Goal: Task Accomplishment & Management: Manage account settings

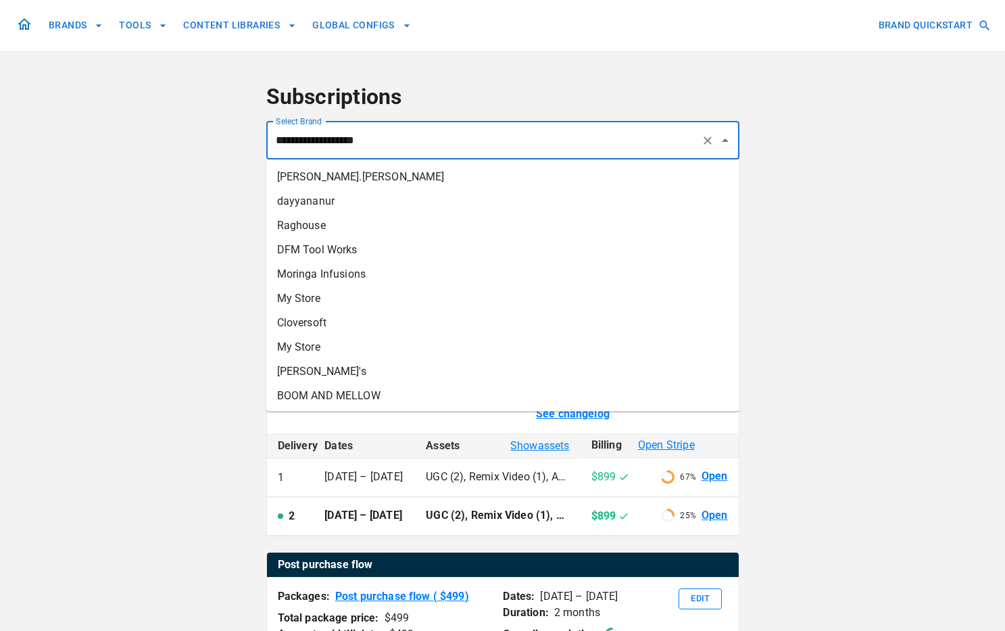
click at [403, 141] on input "**********" at bounding box center [483, 141] width 423 height 26
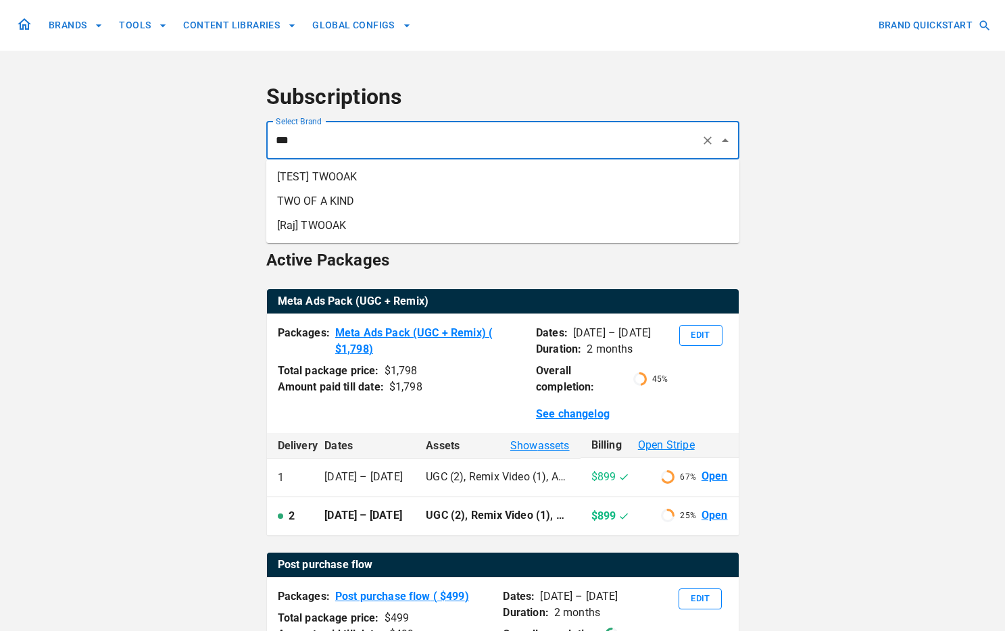
click at [393, 194] on li "TWO OF A KIND" at bounding box center [502, 201] width 473 height 24
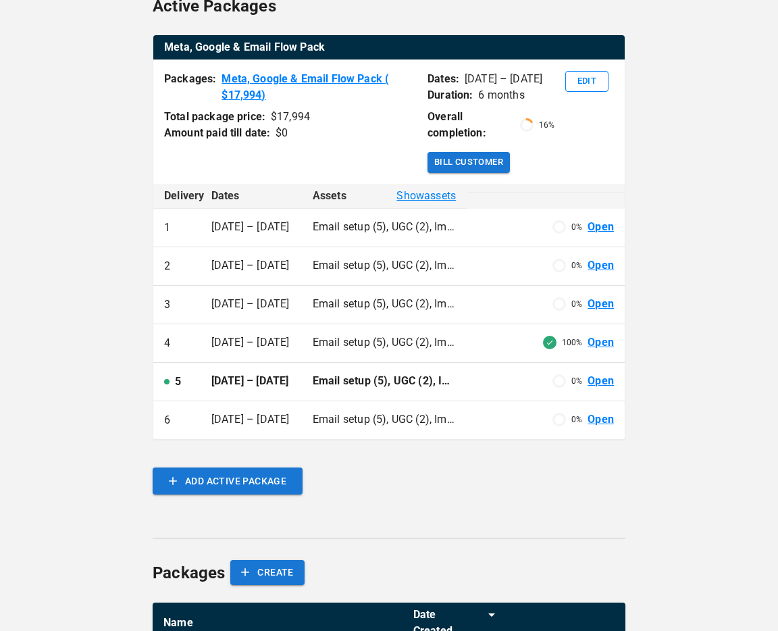
scroll to position [320, 0]
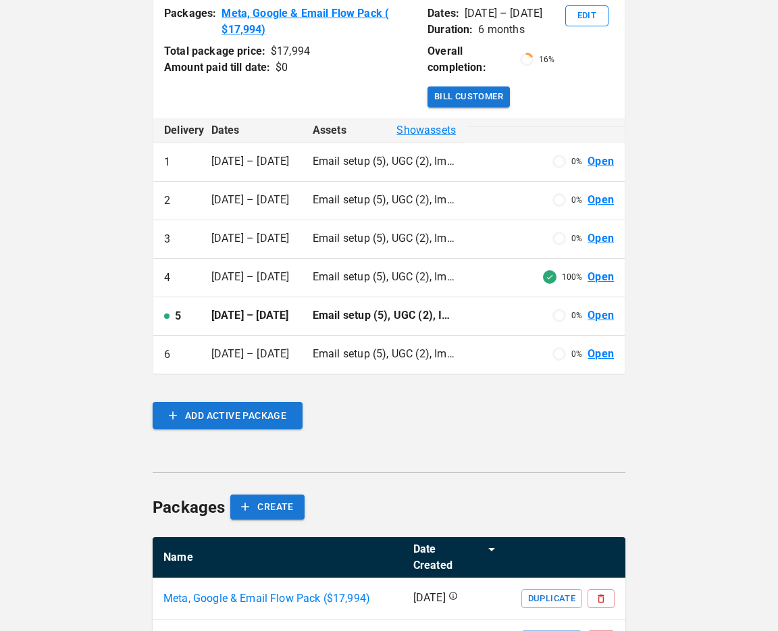
type input "**********"
click at [599, 276] on link "Open" at bounding box center [601, 278] width 26 height 16
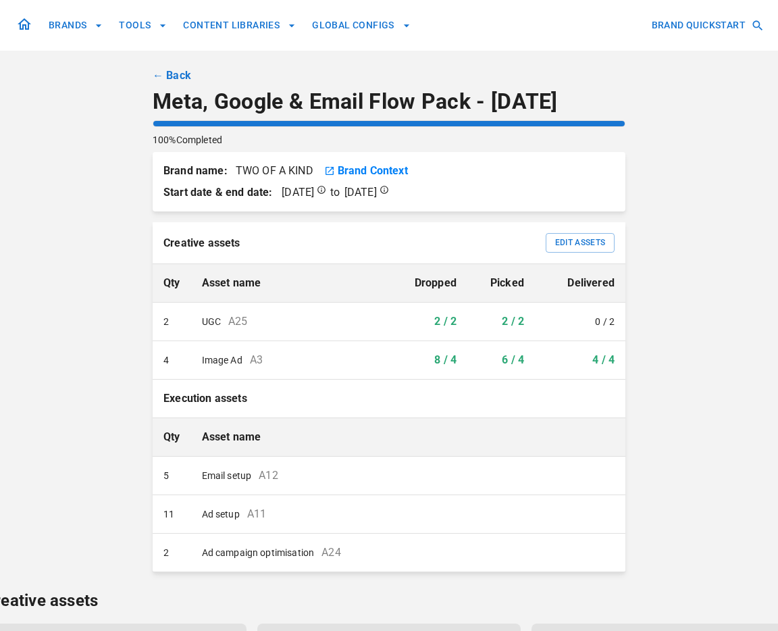
click at [181, 76] on link "← Back" at bounding box center [172, 76] width 39 height 16
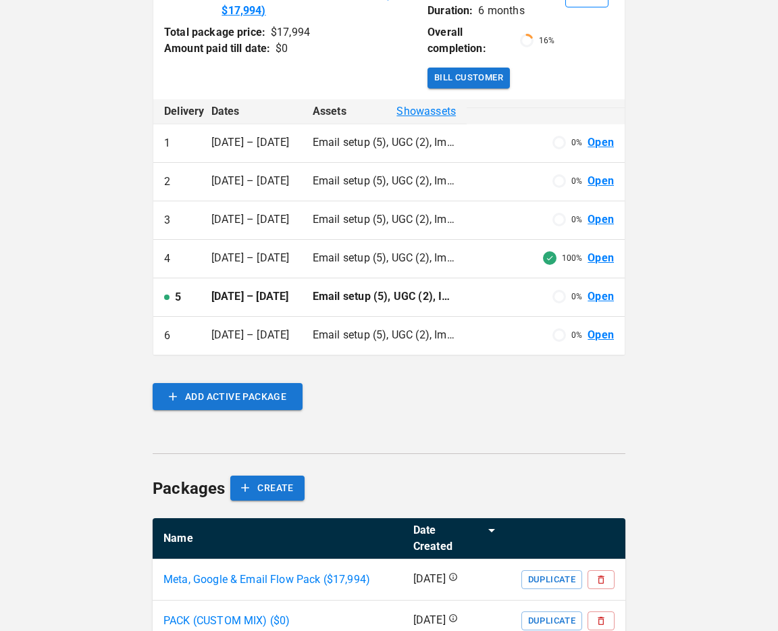
scroll to position [374, 0]
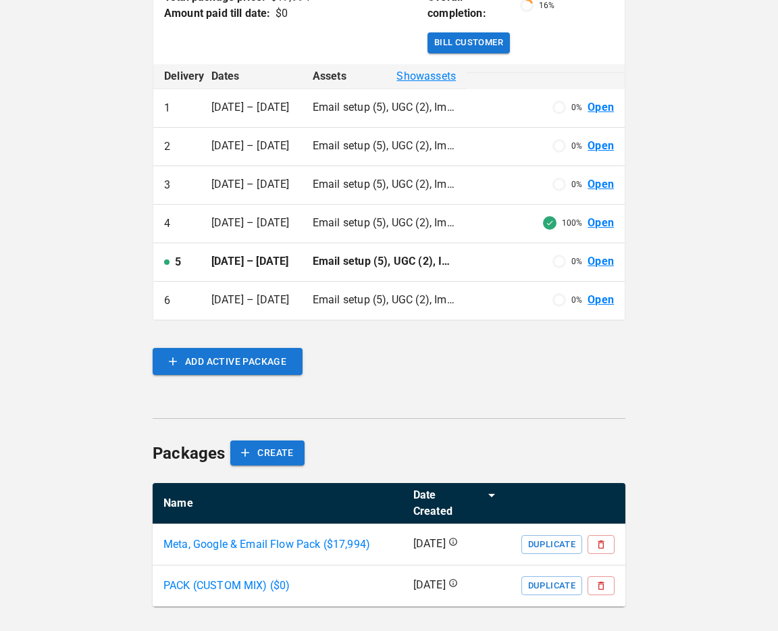
click at [598, 264] on link "Open" at bounding box center [601, 262] width 26 height 16
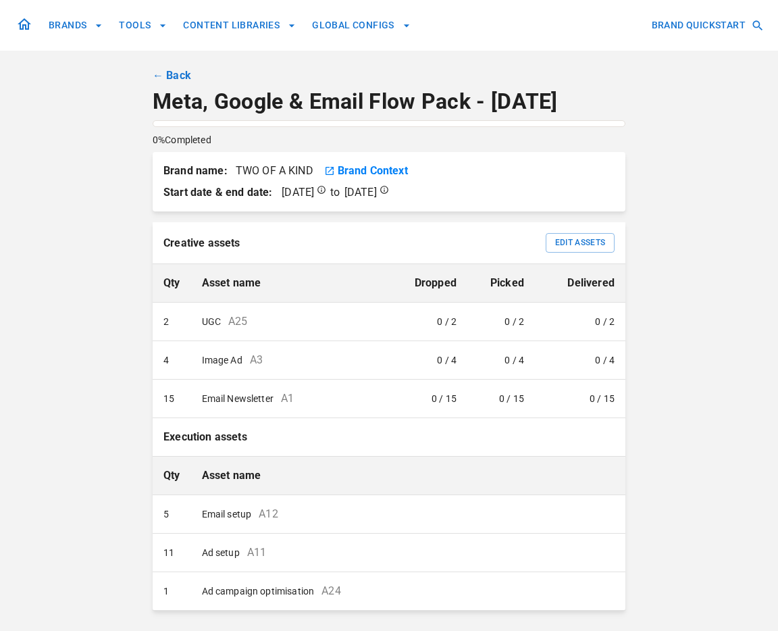
click at [178, 80] on link "← Back" at bounding box center [172, 76] width 39 height 16
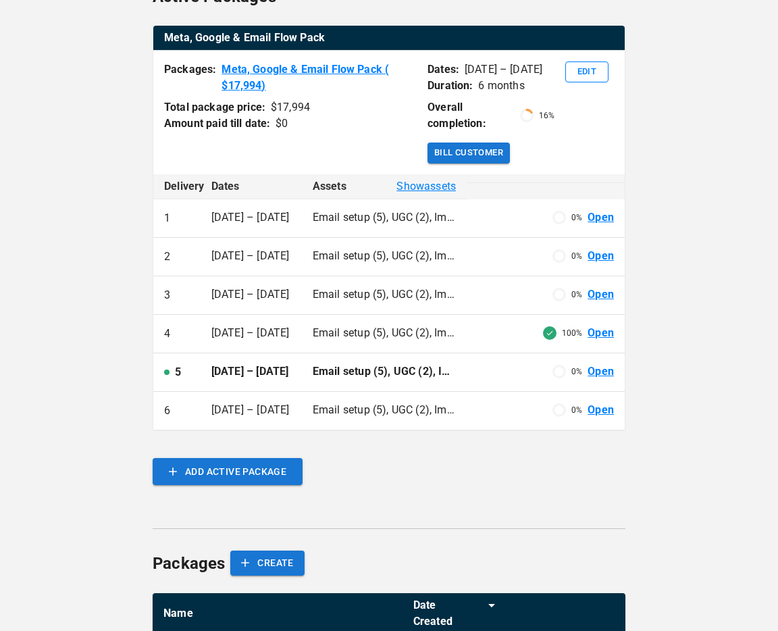
scroll to position [263, 0]
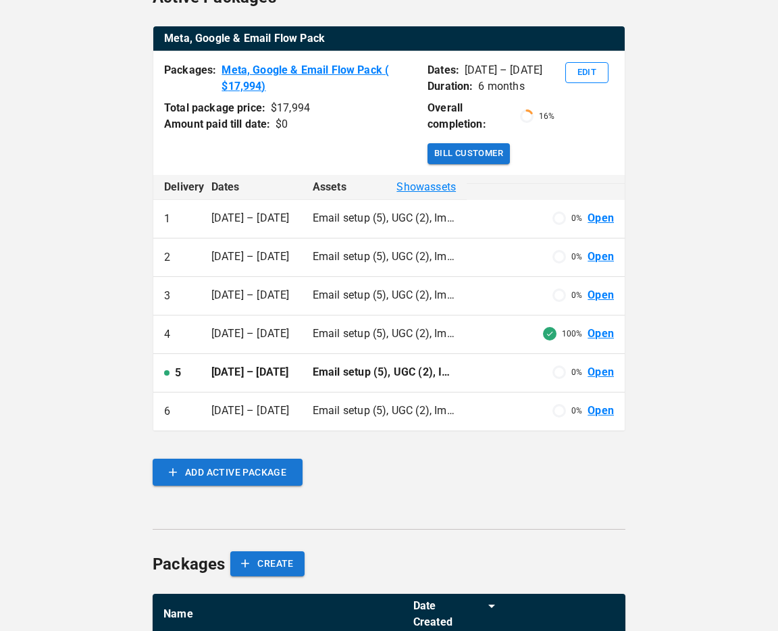
click at [473, 334] on td "100% Open" at bounding box center [546, 335] width 158 height 39
click at [607, 337] on link "Open" at bounding box center [601, 334] width 26 height 16
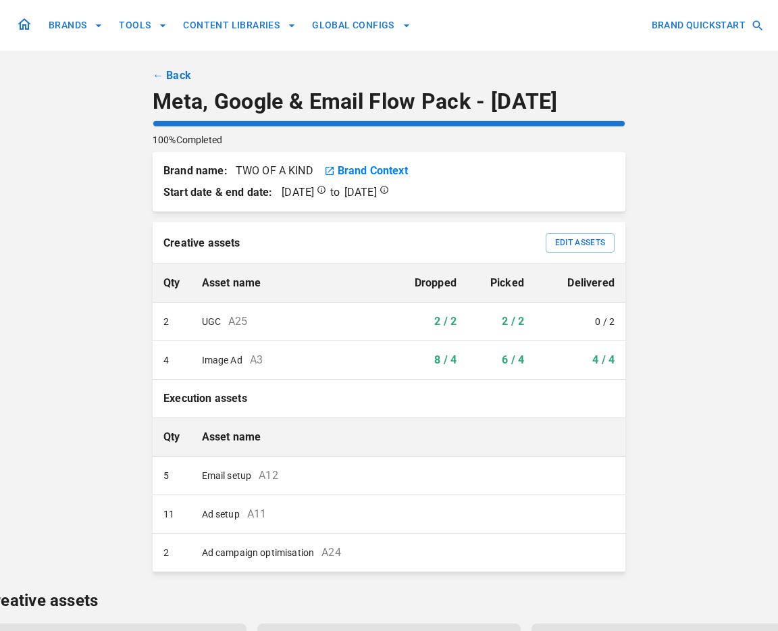
click at [178, 75] on link "← Back" at bounding box center [172, 76] width 39 height 16
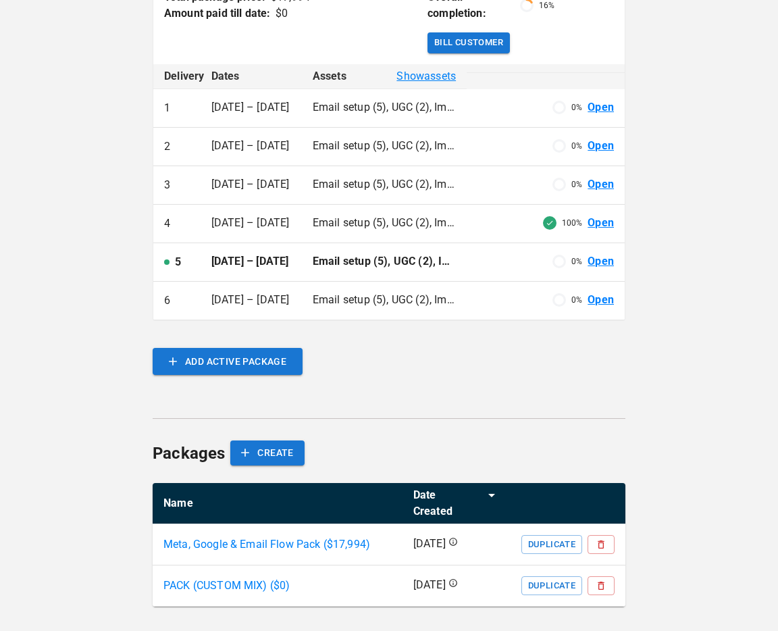
scroll to position [372, 0]
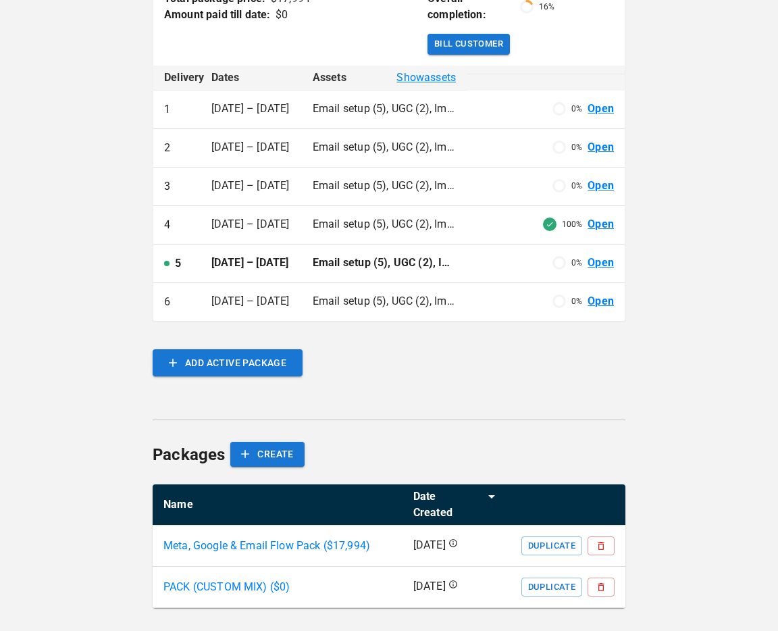
click at [593, 262] on link "Open" at bounding box center [601, 263] width 26 height 16
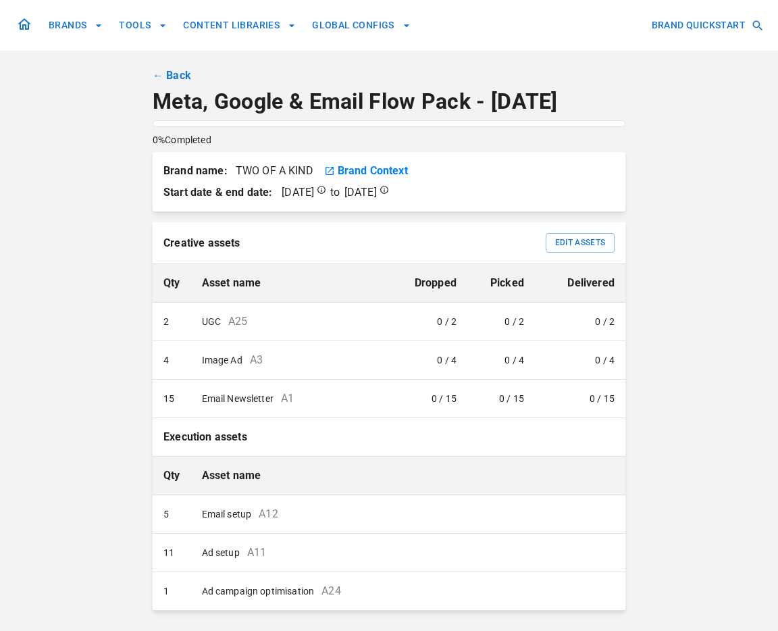
click at [180, 74] on link "← Back" at bounding box center [172, 76] width 39 height 16
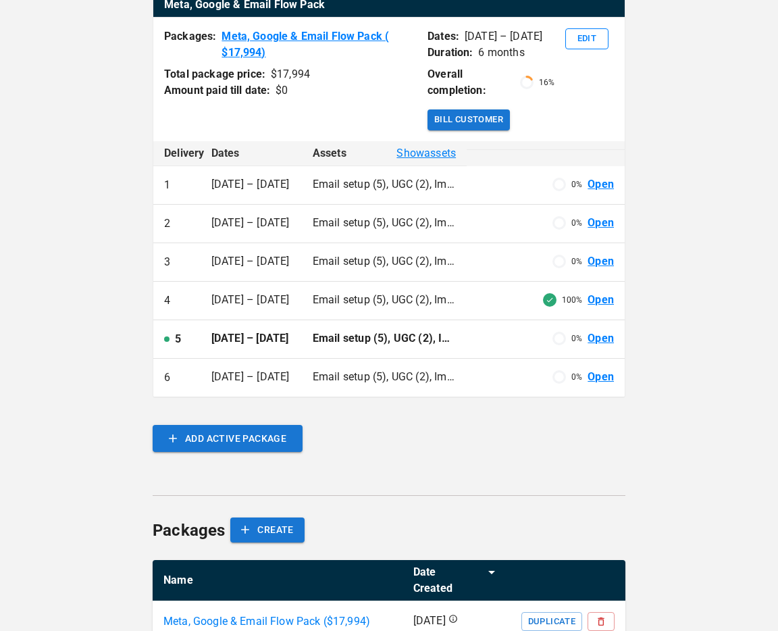
scroll to position [374, 0]
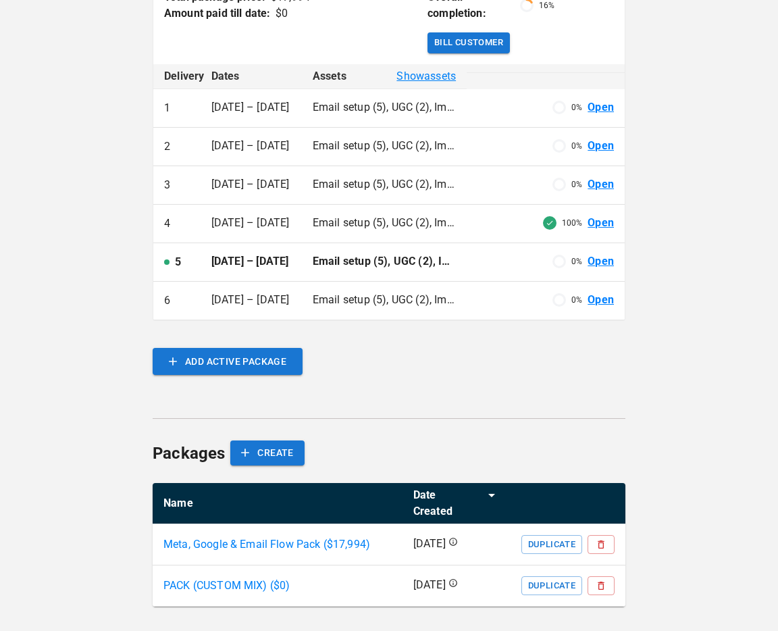
click at [602, 221] on link "Open" at bounding box center [601, 224] width 26 height 16
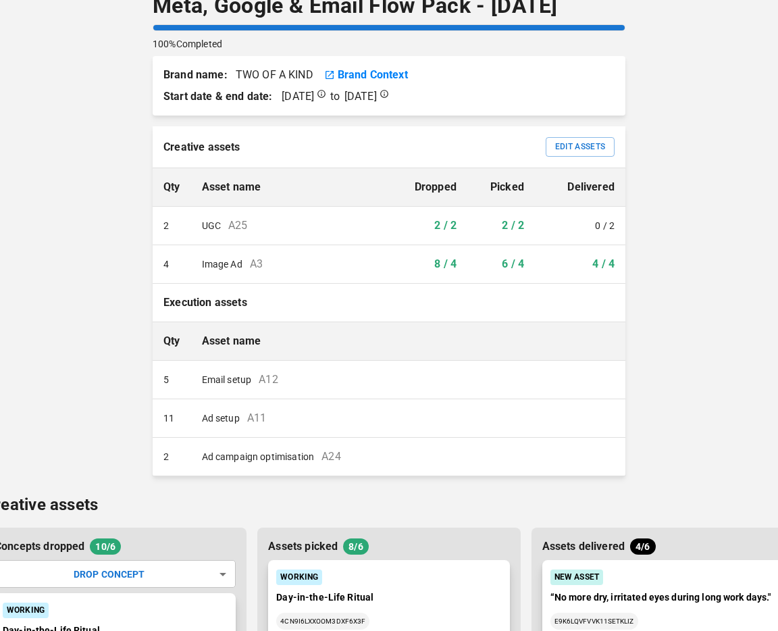
scroll to position [95, 0]
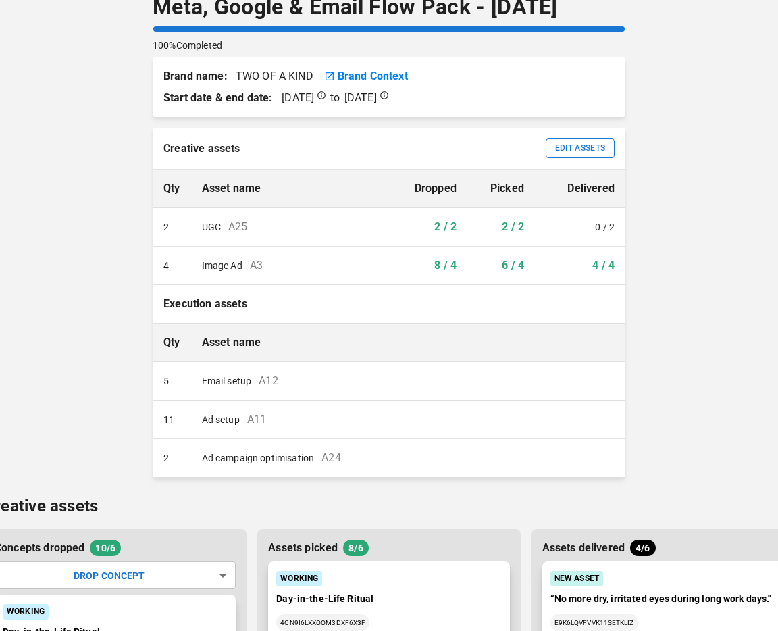
click at [584, 155] on button "Edit Assets" at bounding box center [580, 149] width 69 height 20
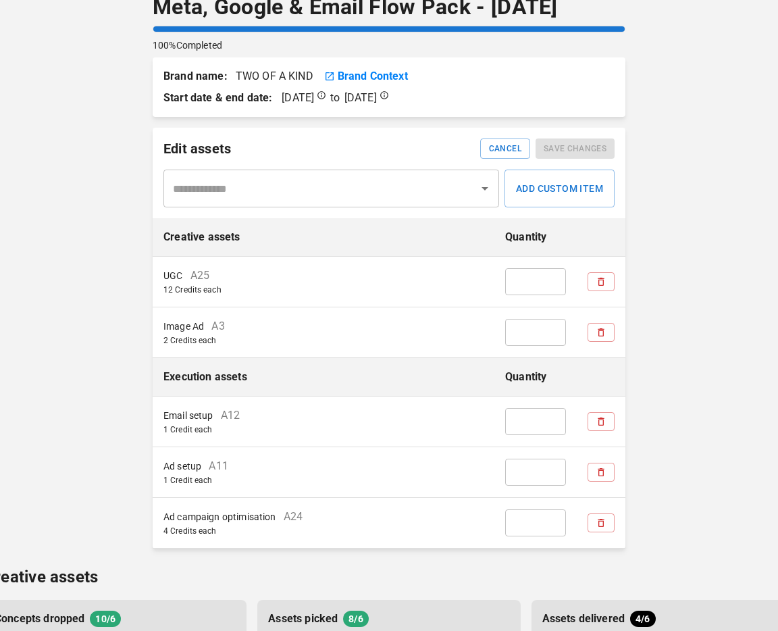
click at [418, 186] on input "text" at bounding box center [321, 189] width 303 height 26
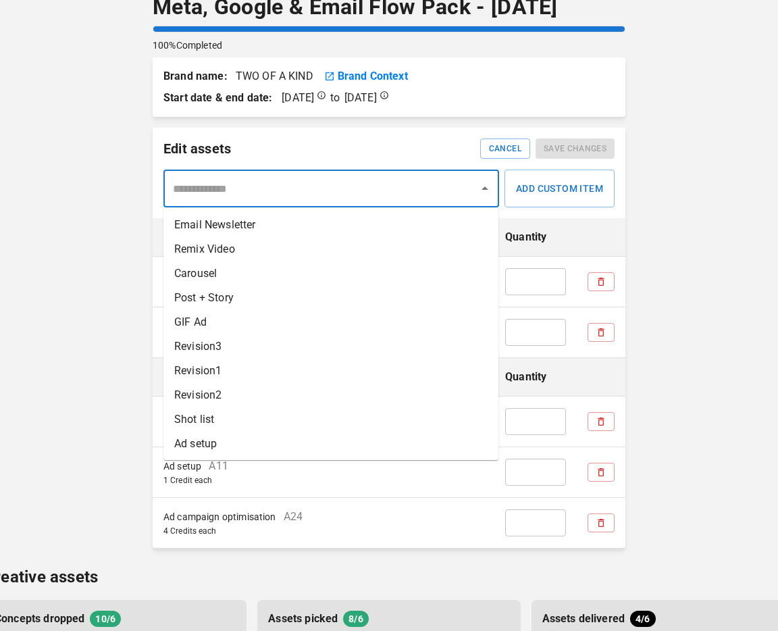
click at [402, 227] on li "Email Newsletter" at bounding box center [331, 225] width 335 height 24
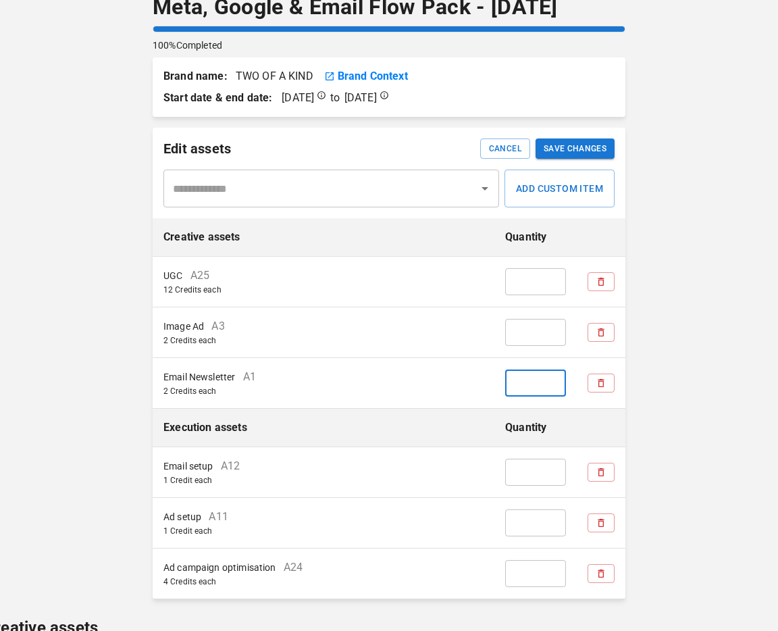
drag, startPoint x: 527, startPoint y: 382, endPoint x: 502, endPoint y: 381, distance: 25.0
click at [502, 381] on td "* ​" at bounding box center [536, 383] width 82 height 51
type input "*"
click at [578, 149] on button "Save Changes" at bounding box center [575, 149] width 79 height 20
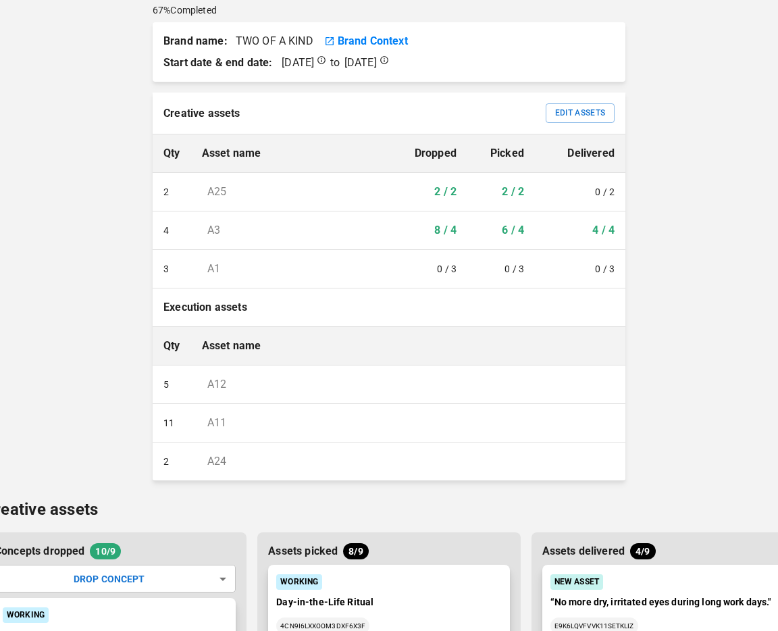
scroll to position [0, 0]
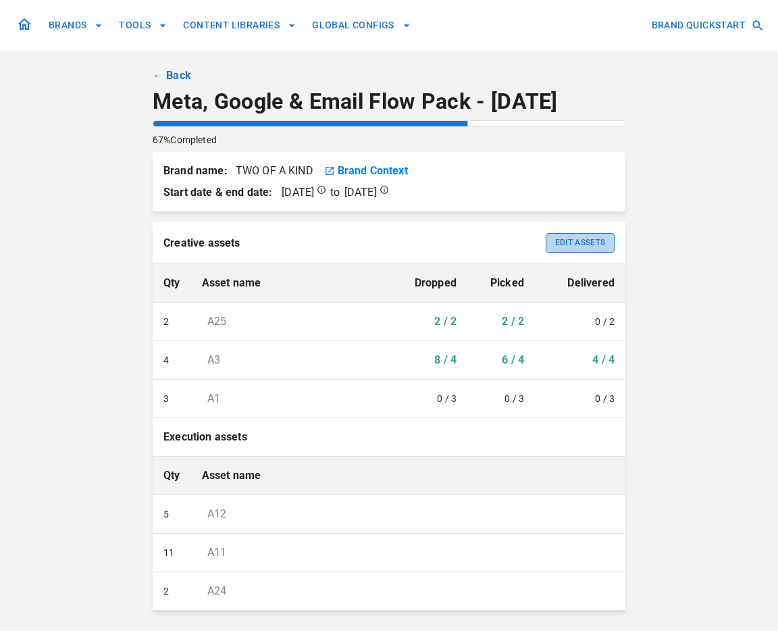
click at [602, 244] on button "Edit Assets" at bounding box center [580, 243] width 69 height 20
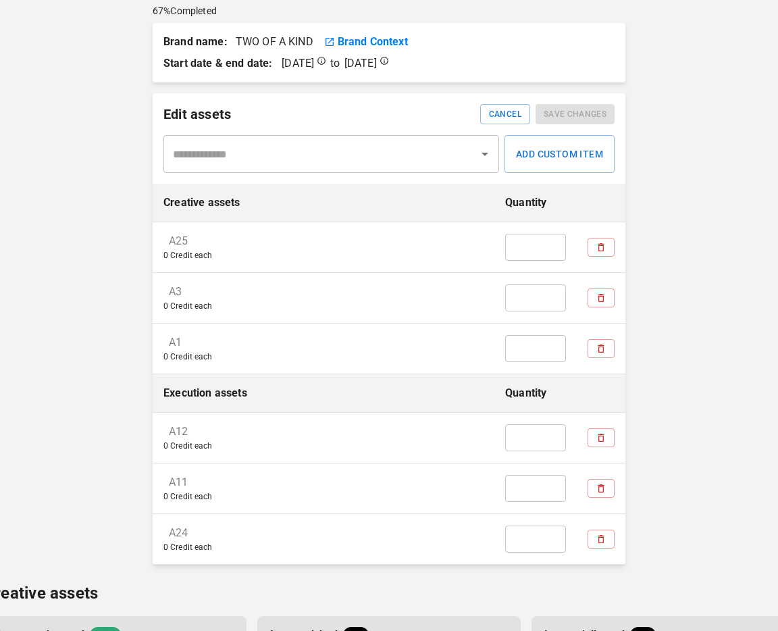
scroll to position [116, 0]
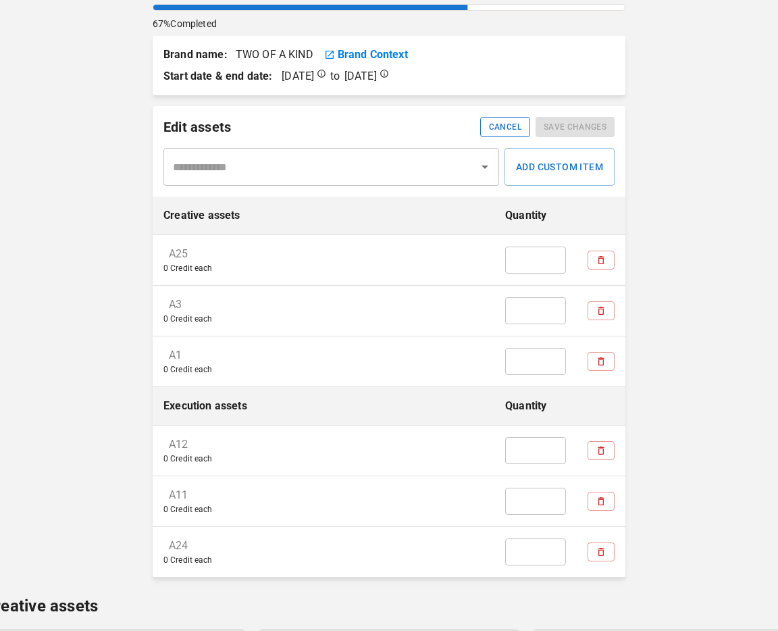
click at [506, 130] on button "Cancel" at bounding box center [505, 127] width 50 height 20
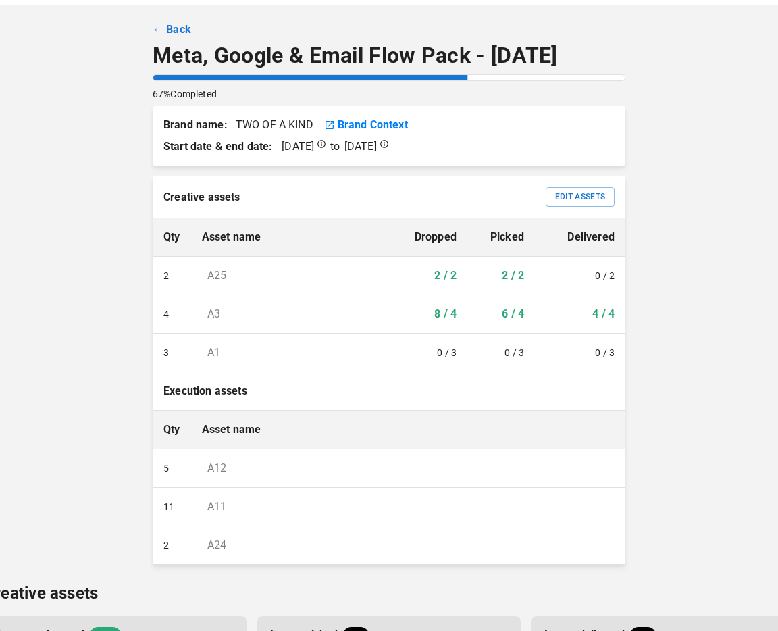
scroll to position [53, 0]
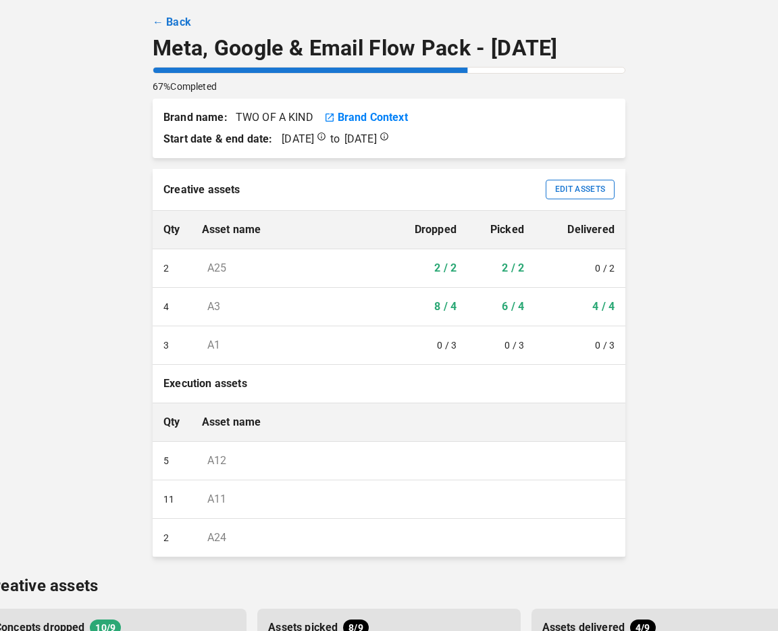
click at [591, 185] on button "Edit Assets" at bounding box center [580, 190] width 69 height 20
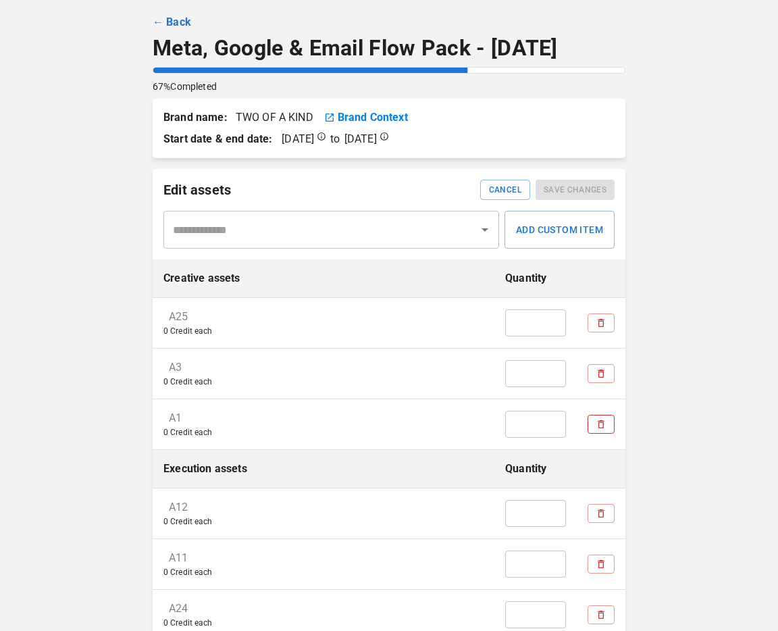
click at [603, 429] on icon "button" at bounding box center [601, 424] width 11 height 11
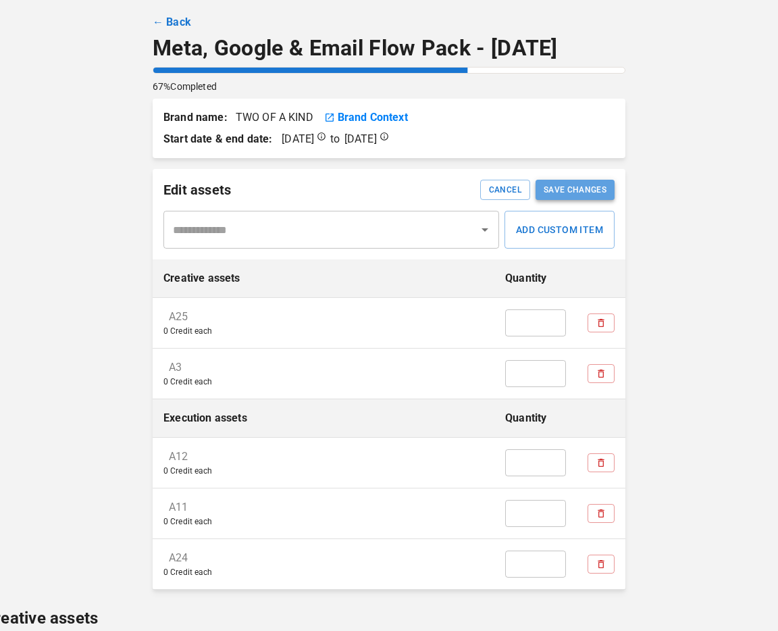
click at [580, 186] on button "Save Changes" at bounding box center [575, 190] width 79 height 20
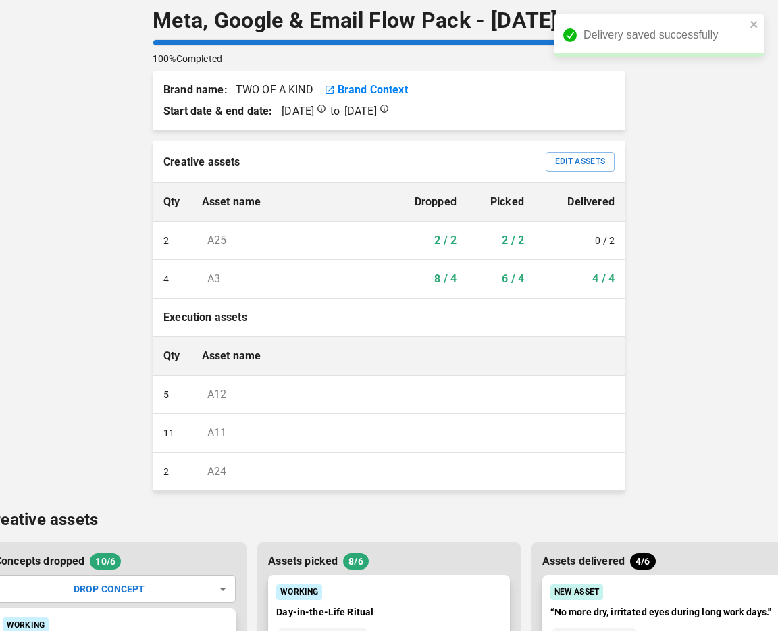
scroll to position [0, 0]
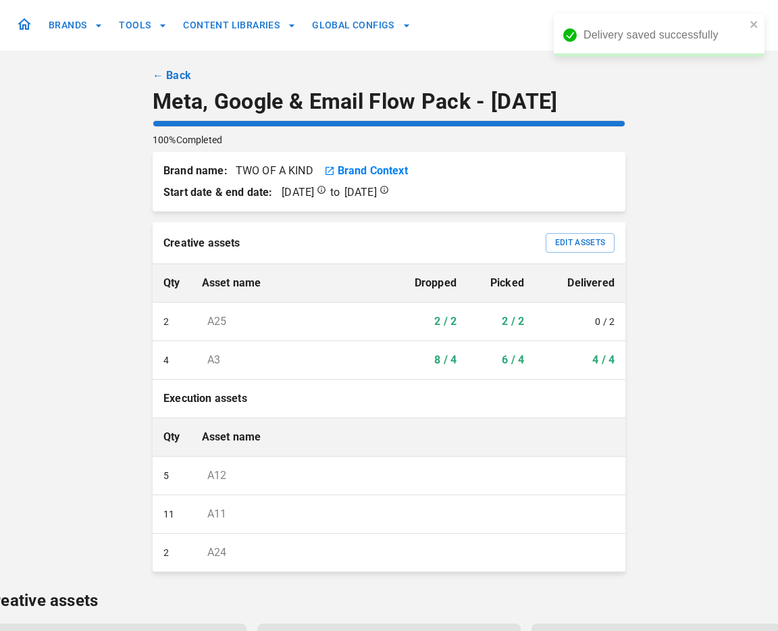
click at [174, 77] on link "← Back" at bounding box center [172, 76] width 39 height 16
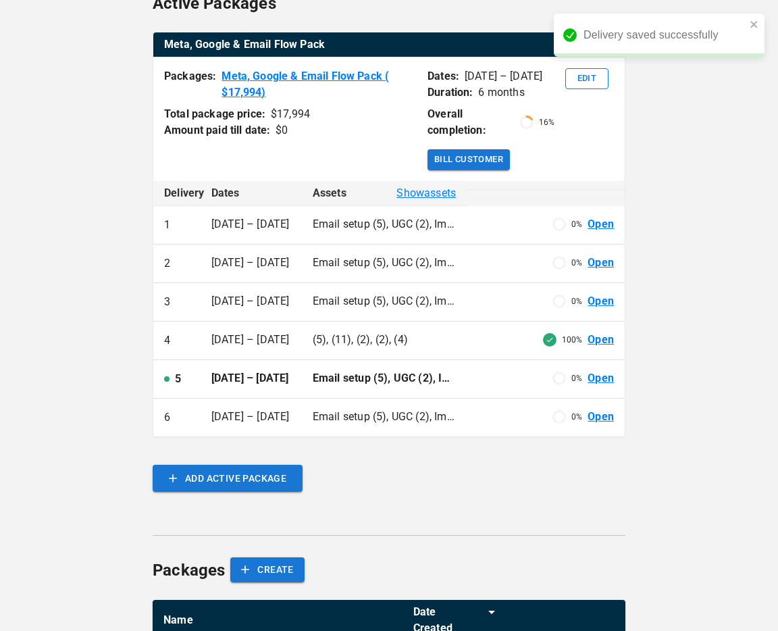
scroll to position [268, 0]
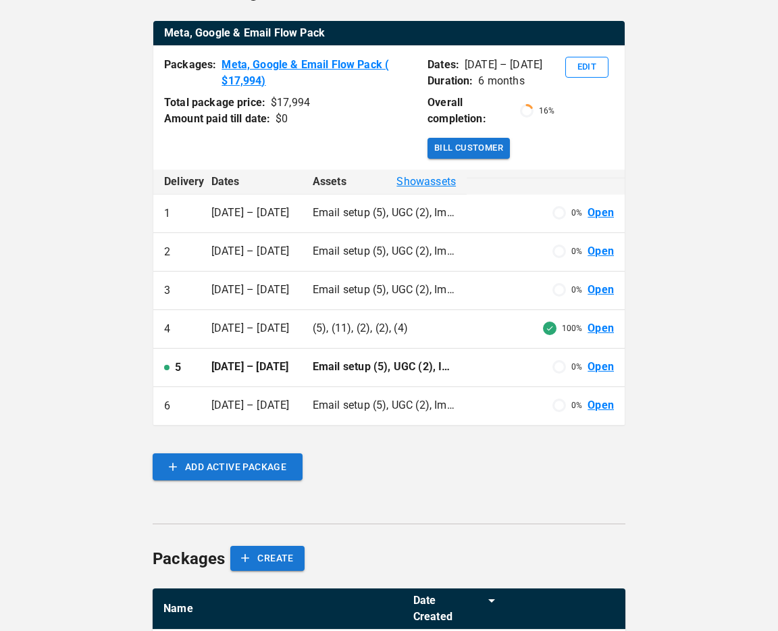
click at [610, 364] on link "Open" at bounding box center [601, 367] width 26 height 16
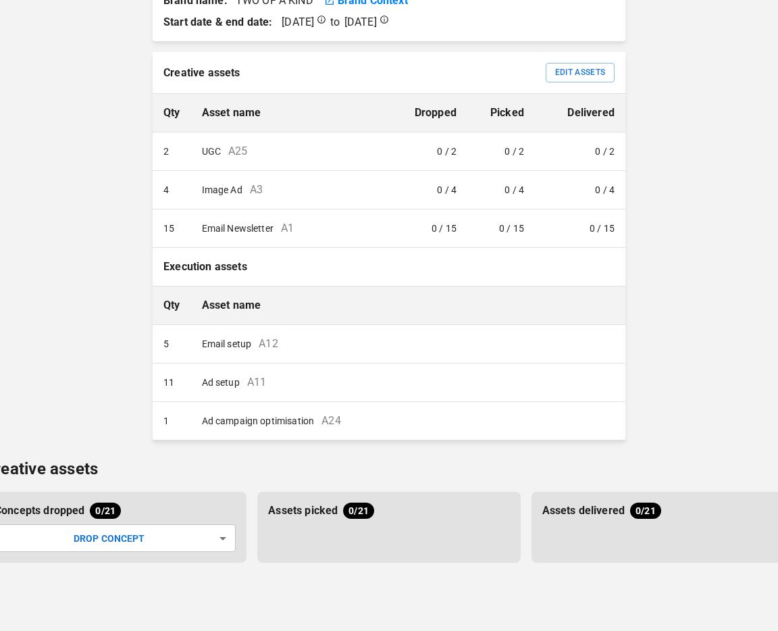
scroll to position [168, 0]
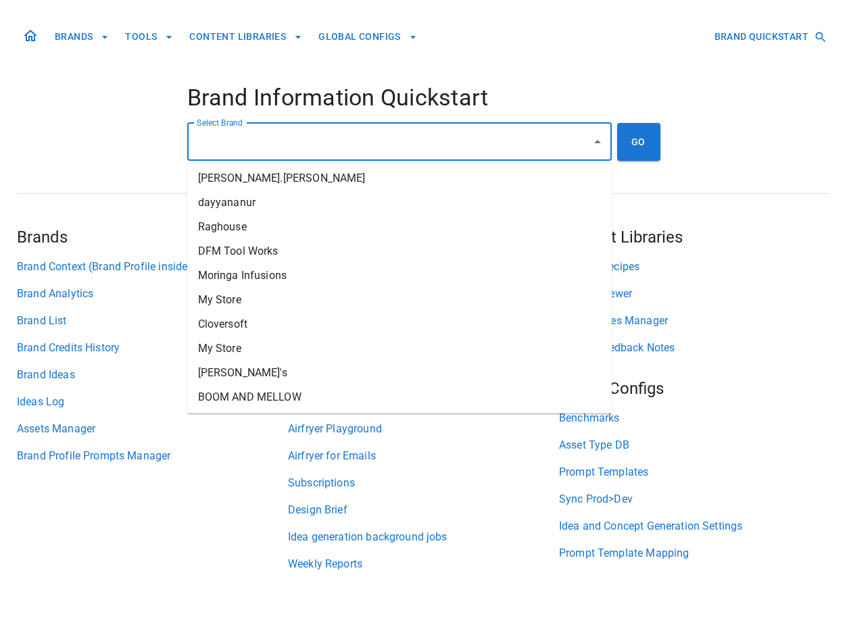
click at [399, 134] on input "Select Brand" at bounding box center [389, 142] width 392 height 26
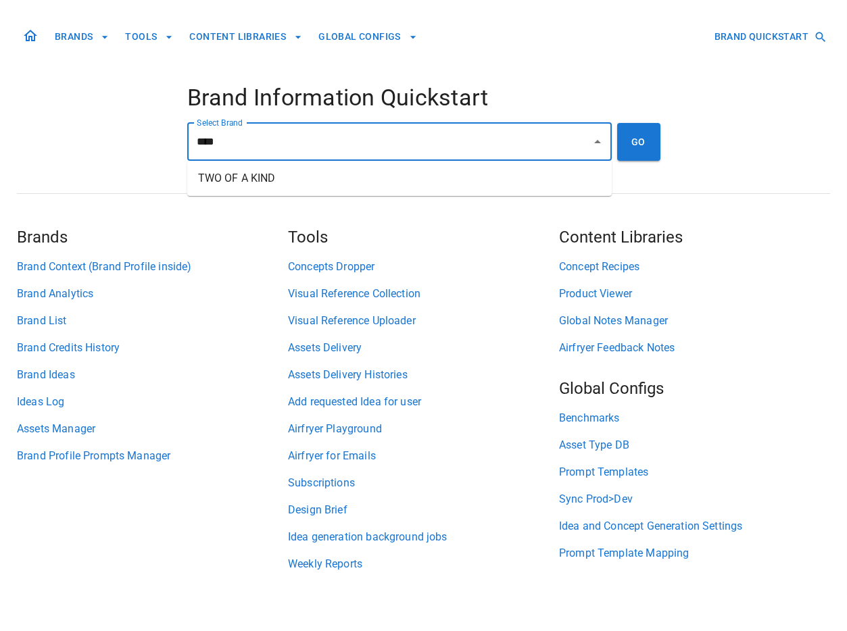
click at [379, 170] on li "TWO OF A KIND" at bounding box center [399, 178] width 424 height 24
type input "**********"
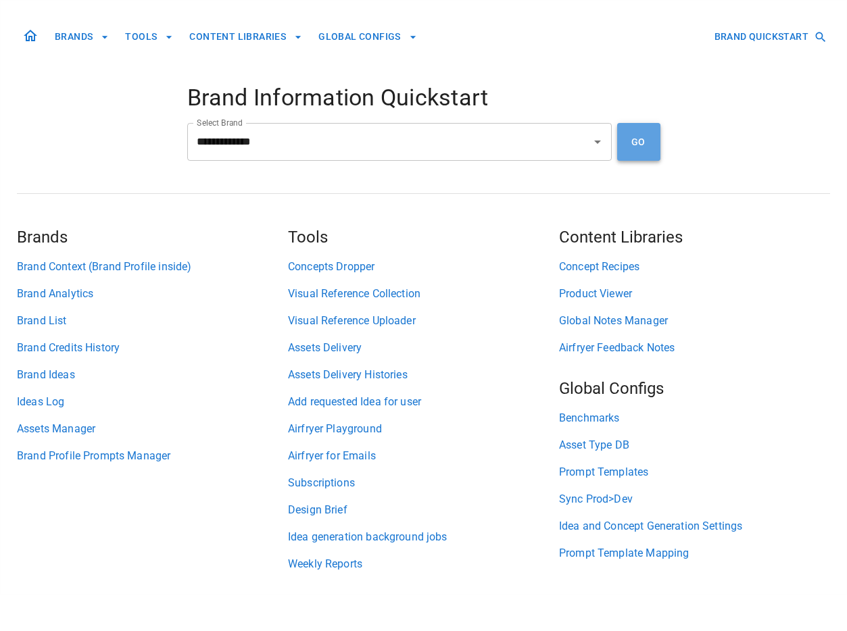
click at [639, 142] on button "GO" at bounding box center [638, 142] width 43 height 38
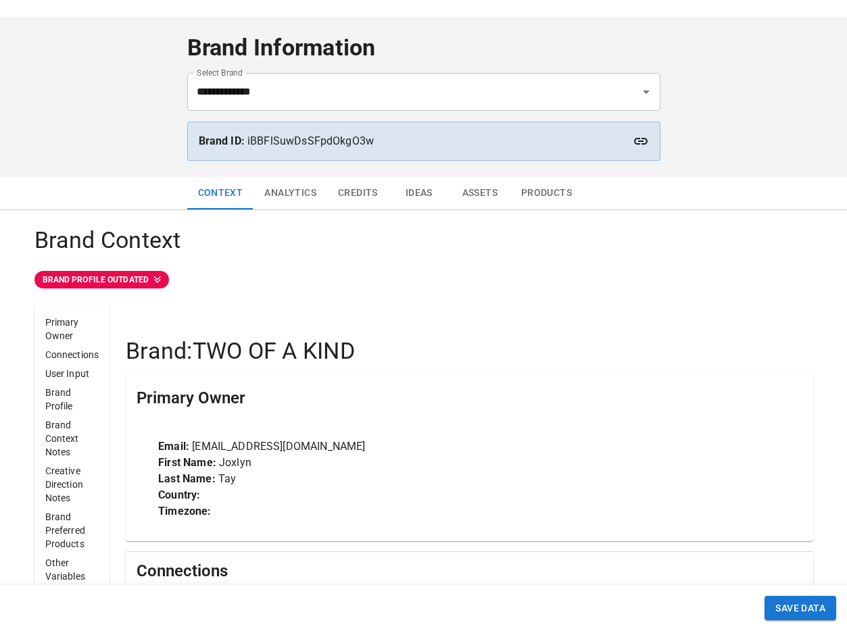
scroll to position [34, 0]
click at [424, 195] on button "Ideas" at bounding box center [419, 192] width 61 height 32
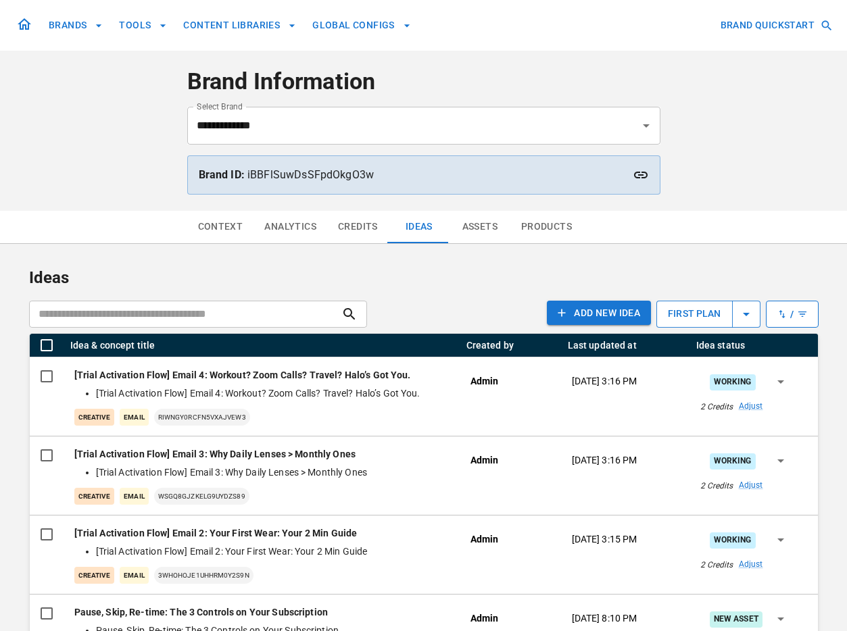
scroll to position [8, 0]
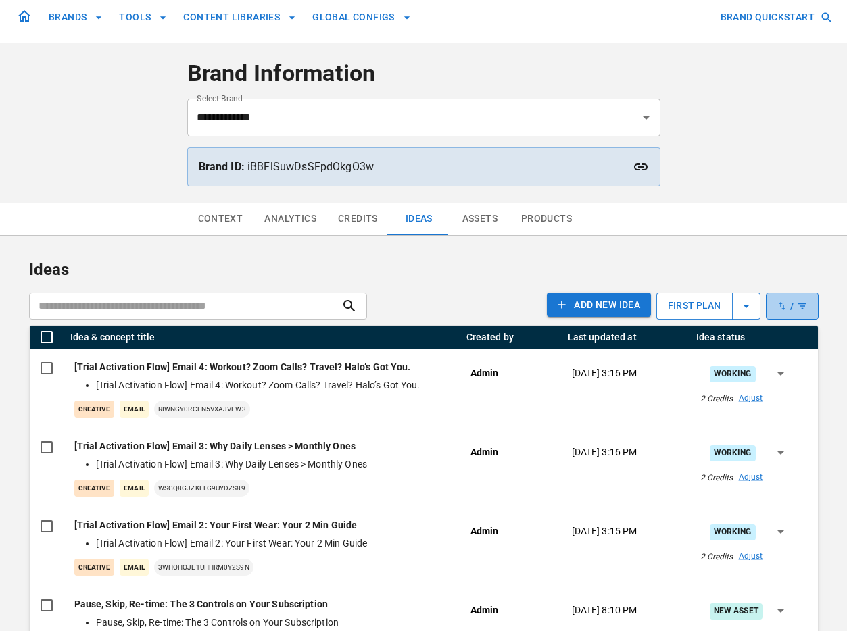
click at [794, 311] on icon "button" at bounding box center [791, 306] width 31 height 11
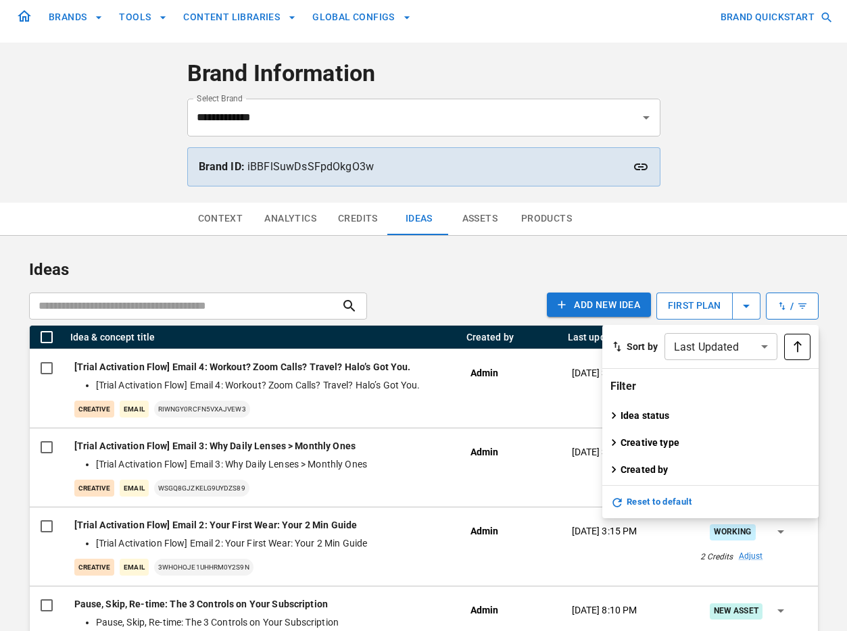
click at [630, 416] on p "Idea status" at bounding box center [644, 416] width 49 height 14
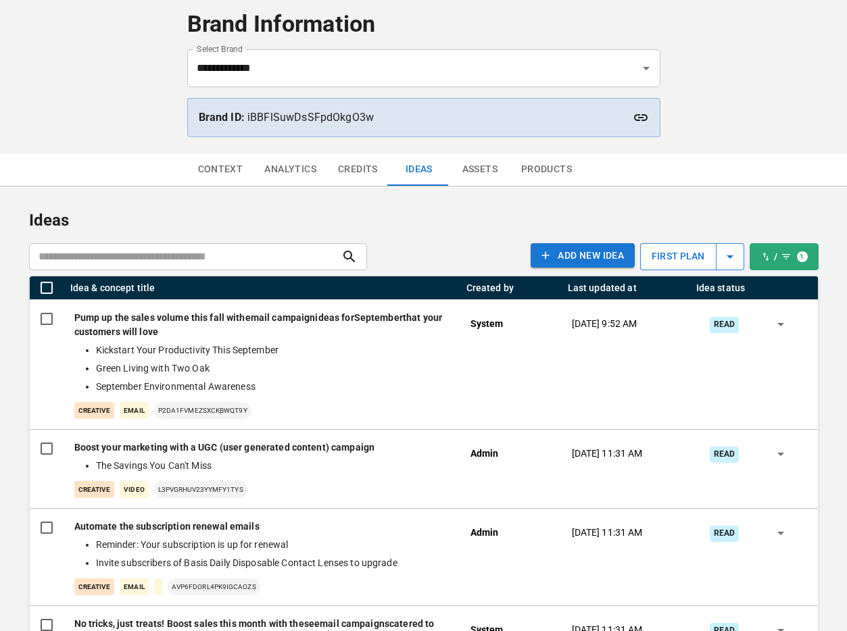
scroll to position [0, 0]
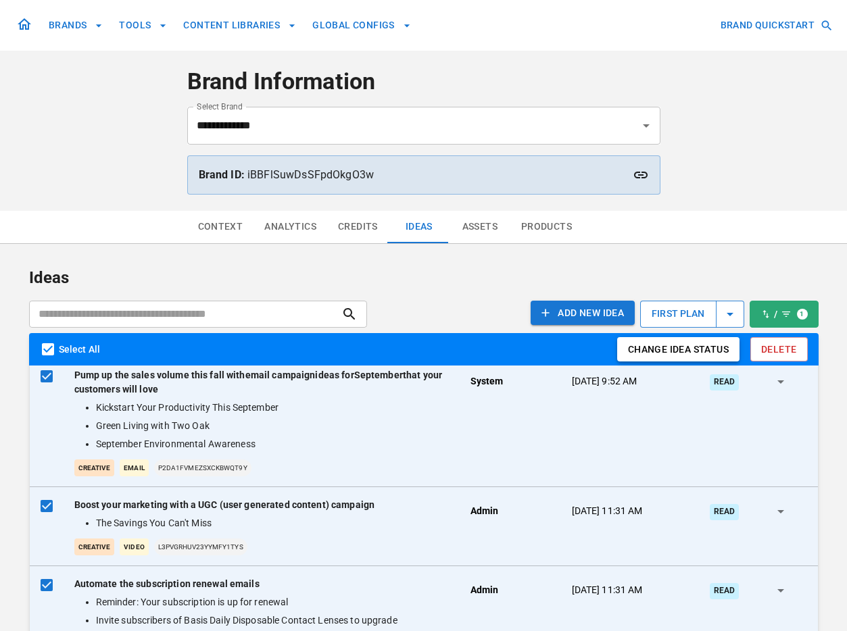
click at [708, 354] on button "Change Idea status" at bounding box center [678, 349] width 122 height 25
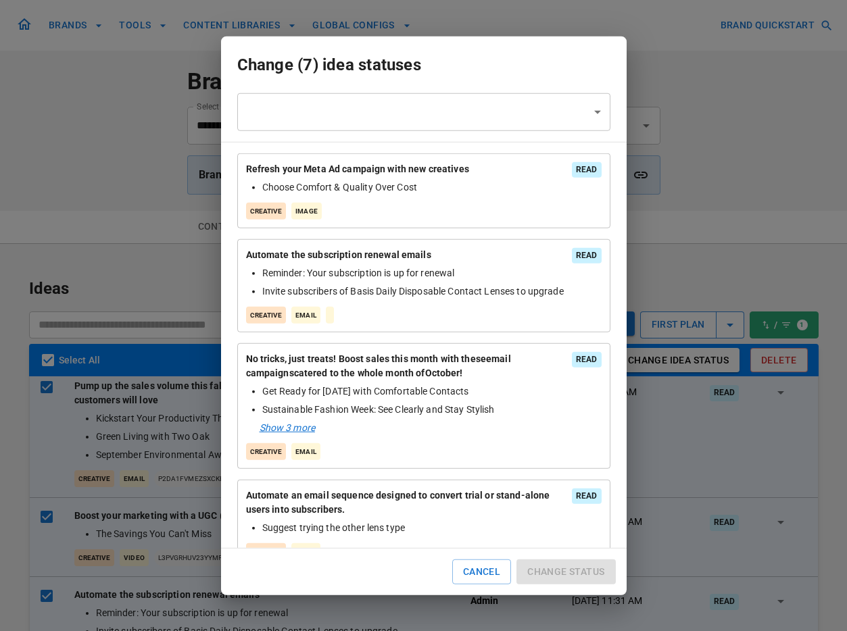
click at [455, 116] on body "**********" at bounding box center [423, 557] width 847 height 1114
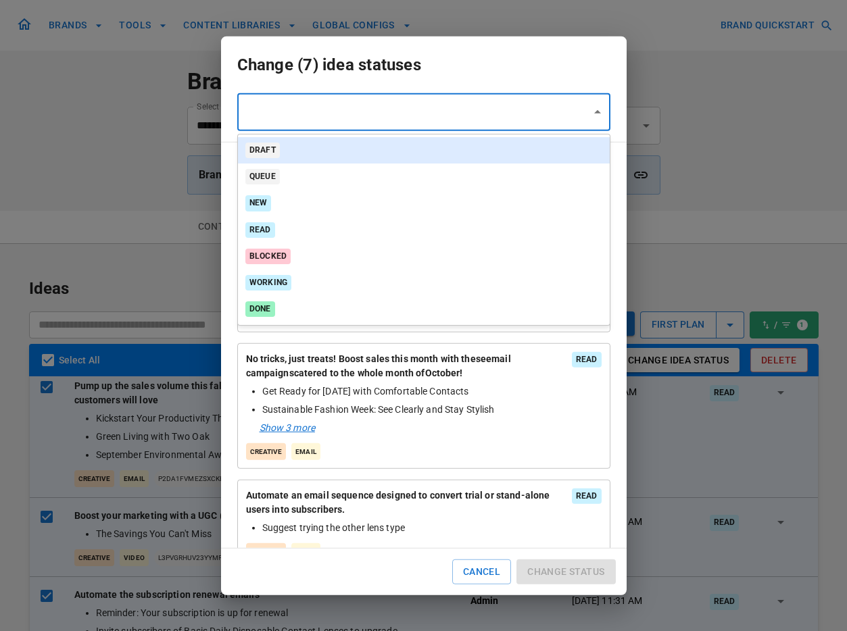
click at [309, 152] on li "Draft" at bounding box center [424, 150] width 372 height 26
type input "*****"
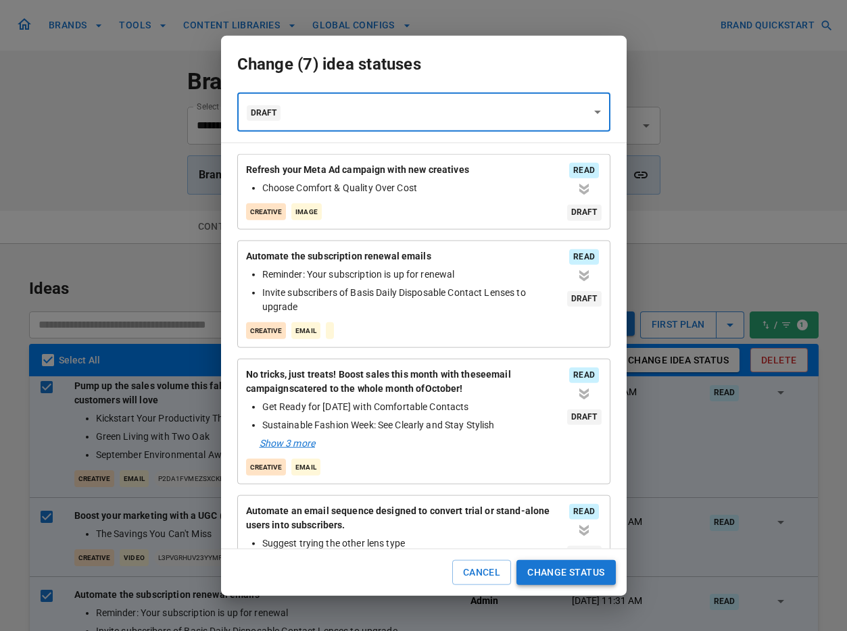
click at [564, 572] on button "Change Status" at bounding box center [565, 572] width 99 height 25
